Goal: Task Accomplishment & Management: Complete application form

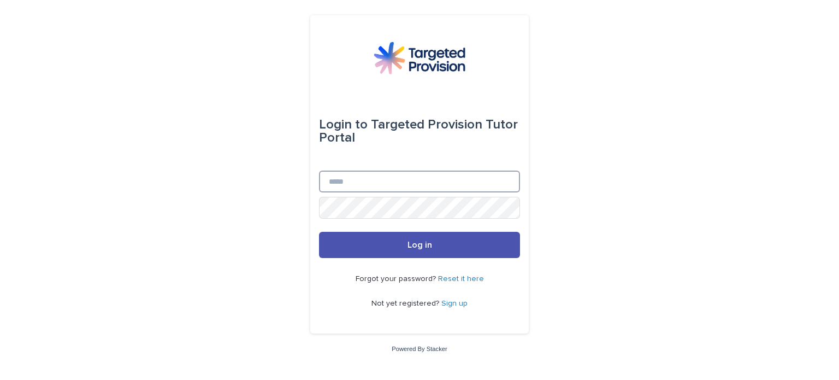
click at [364, 181] on input "Email" at bounding box center [419, 181] width 201 height 22
type input "**********"
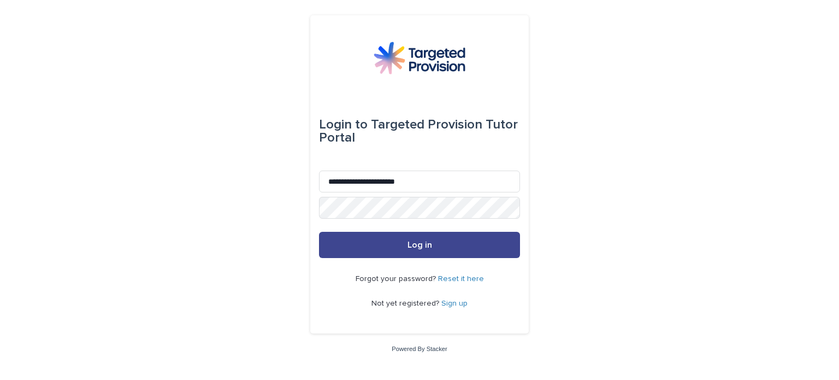
click at [428, 244] on span "Log in" at bounding box center [419, 244] width 25 height 9
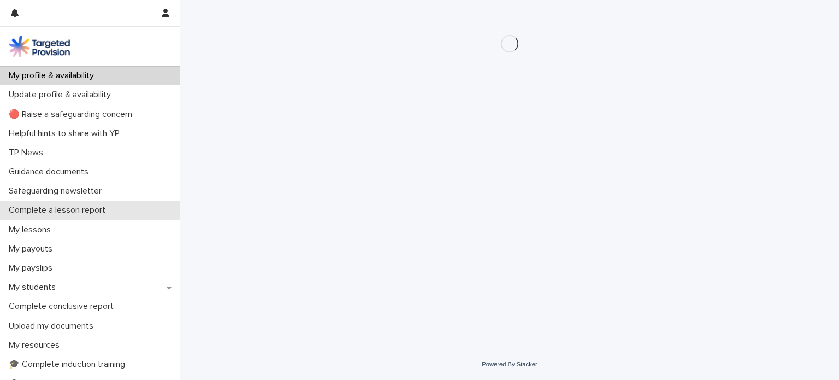
click at [52, 211] on p "Complete a lesson report" at bounding box center [59, 210] width 110 height 10
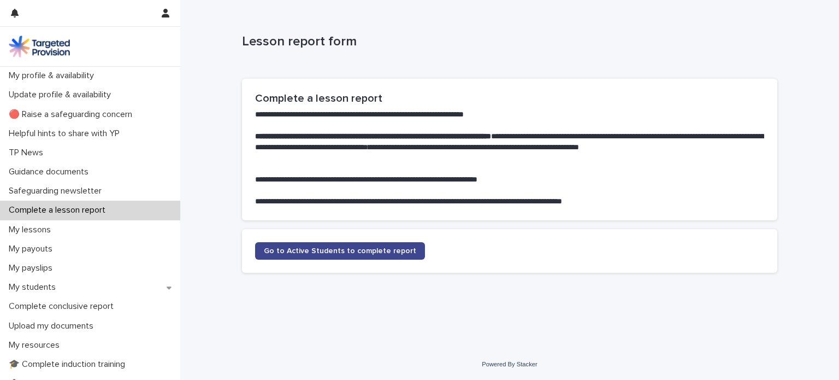
click at [349, 253] on span "Go to Active Students to complete report" at bounding box center [340, 251] width 152 height 8
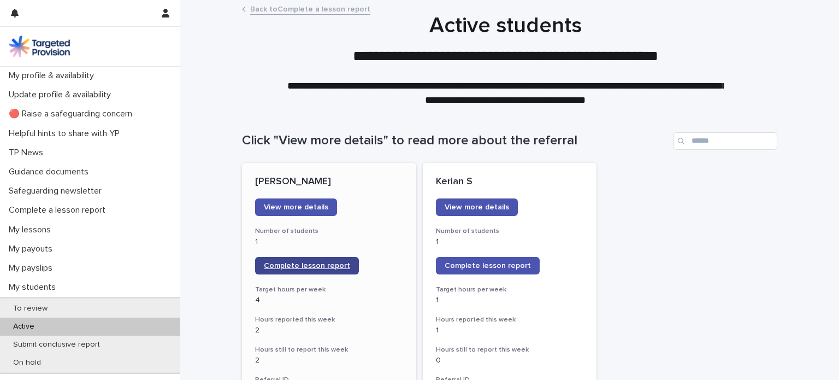
click at [302, 264] on span "Complete lesson report" at bounding box center [307, 266] width 86 height 8
